Goal: Transaction & Acquisition: Subscribe to service/newsletter

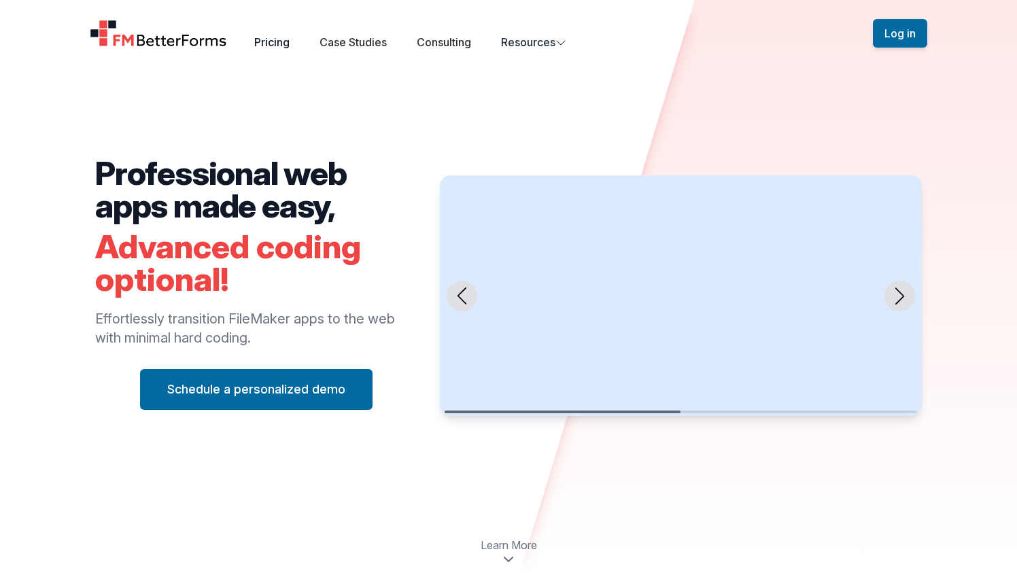
click at [270, 41] on link "Pricing" at bounding box center [271, 42] width 35 height 14
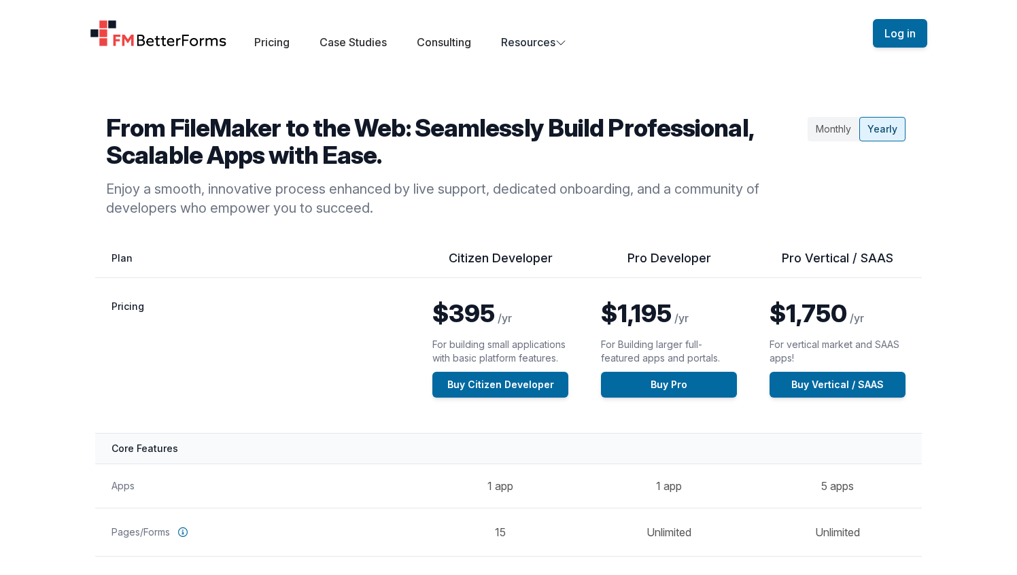
click at [842, 121] on div "Monthly" at bounding box center [834, 129] width 52 height 24
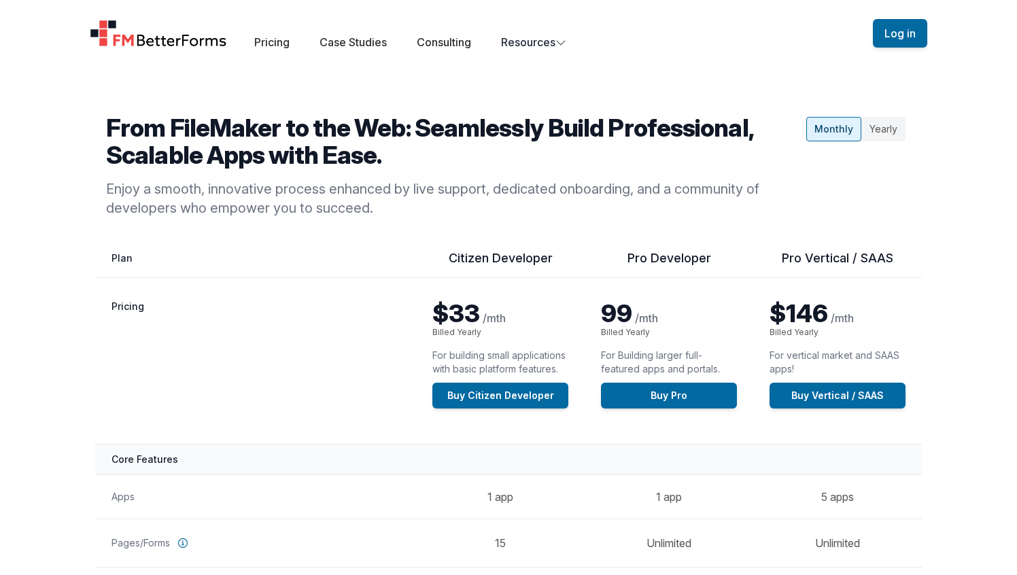
click at [318, 302] on th "Pricing" at bounding box center [255, 361] width 321 height 167
